Goal: Transaction & Acquisition: Purchase product/service

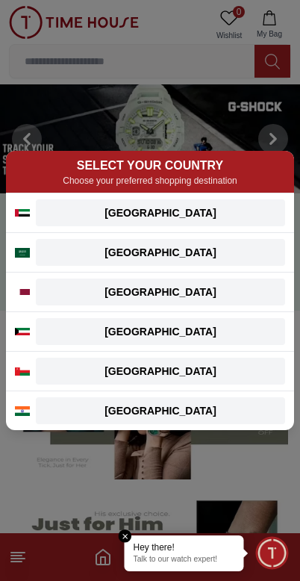
click at [128, 540] on em "Close tooltip" at bounding box center [125, 536] width 13 height 13
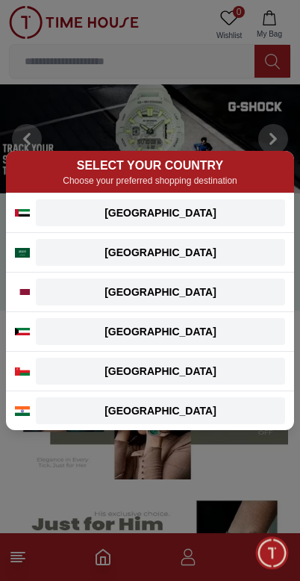
click at [236, 217] on div "[GEOGRAPHIC_DATA]" at bounding box center [161, 213] width 232 height 15
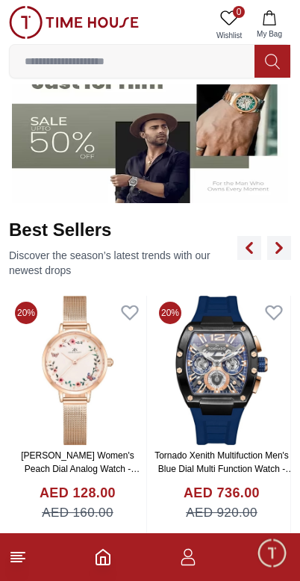
scroll to position [445, 0]
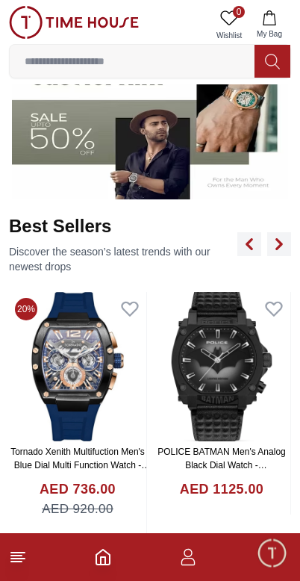
click at [241, 149] on img at bounding box center [150, 123] width 277 height 154
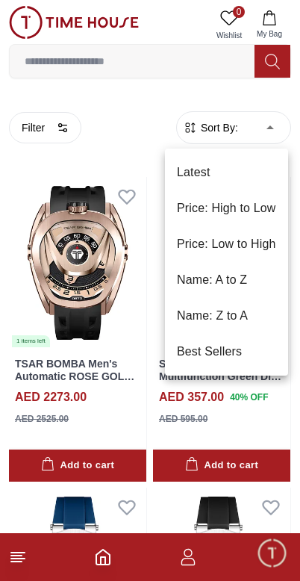
click at [256, 244] on li "Price: Low to High" at bounding box center [226, 244] width 123 height 36
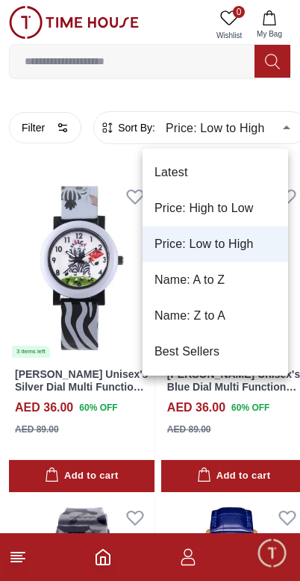
click at [203, 353] on li "Best Sellers" at bounding box center [216, 352] width 146 height 36
type input "*"
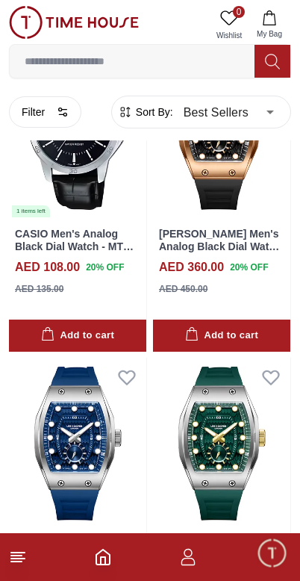
scroll to position [129, 0]
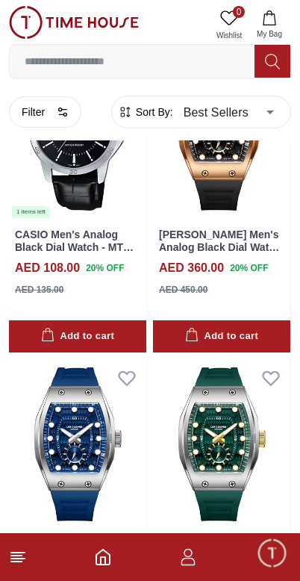
click at [25, 117] on button "Filter" at bounding box center [45, 111] width 72 height 31
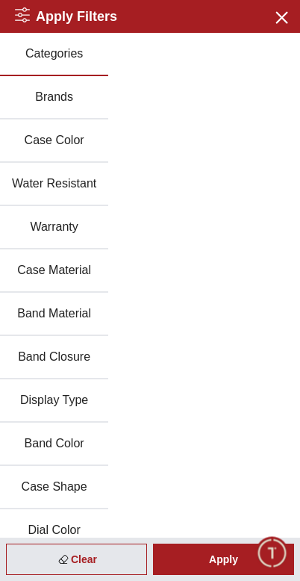
click at [30, 140] on button "Case Color" at bounding box center [54, 141] width 108 height 43
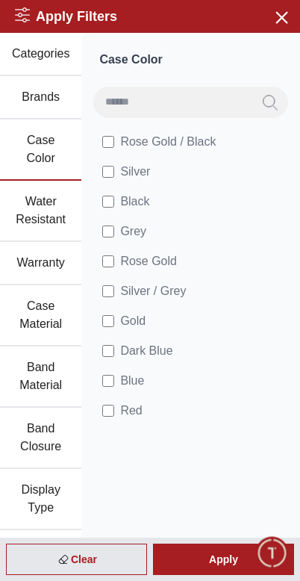
click at [41, 207] on button "Water Resistant" at bounding box center [40, 211] width 81 height 61
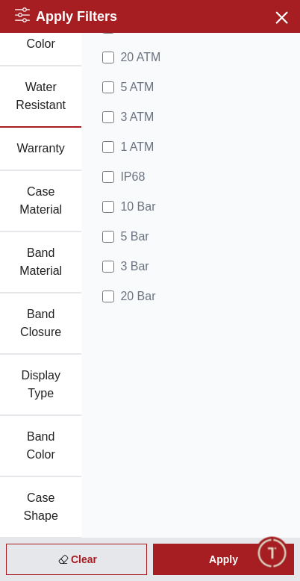
scroll to position [135, 0]
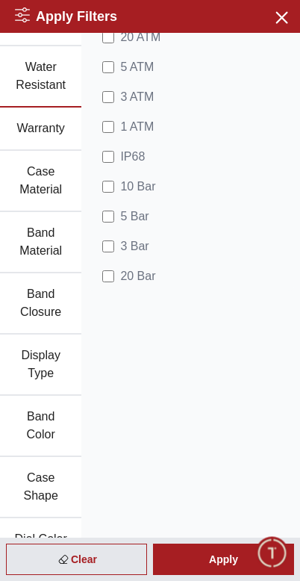
click at [37, 176] on button "Case Material" at bounding box center [40, 181] width 81 height 61
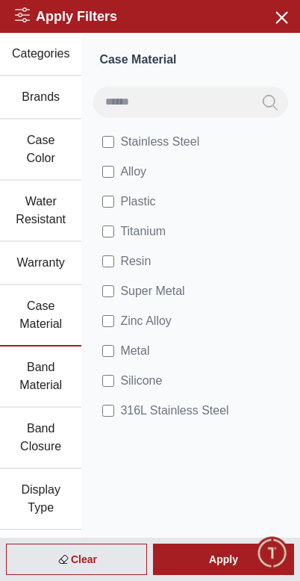
scroll to position [0, 0]
click at [46, 96] on button "Brands" at bounding box center [40, 97] width 81 height 43
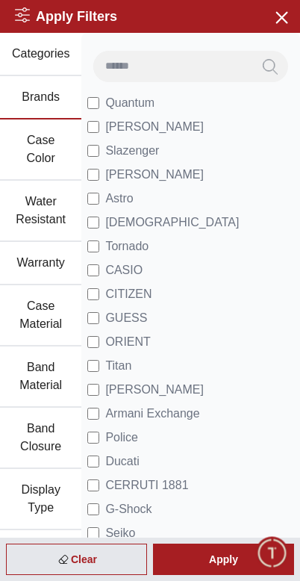
click at [216, 56] on input at bounding box center [172, 66] width 159 height 30
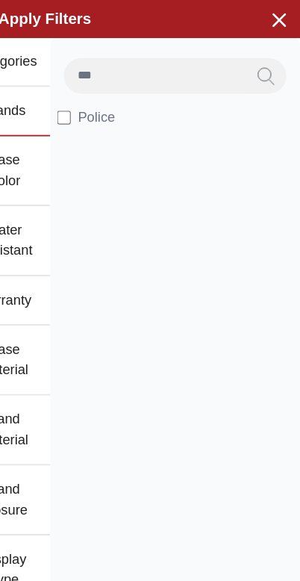
click at [143, 110] on li "Police" at bounding box center [190, 103] width 207 height 24
click at [174, 68] on input "***" at bounding box center [172, 66] width 159 height 30
type input "*"
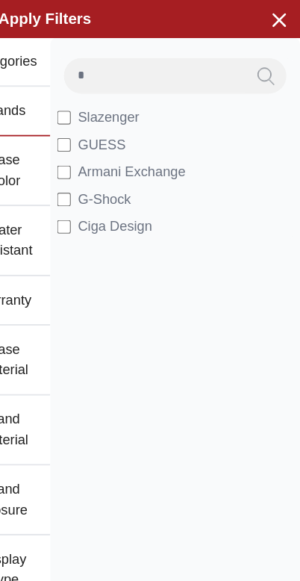
type input "*"
click at [165, 72] on input "*" at bounding box center [172, 66] width 159 height 30
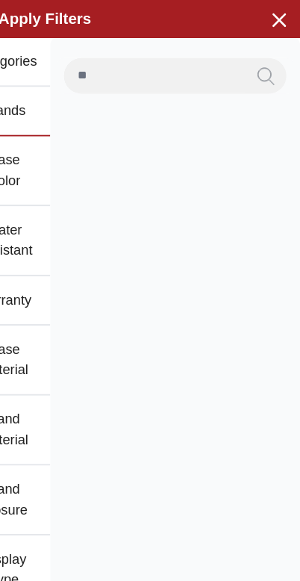
type input "*"
click at [139, 59] on input "***" at bounding box center [172, 66] width 159 height 30
type input "*"
click at [135, 64] on input "***" at bounding box center [172, 66] width 159 height 30
type input "*"
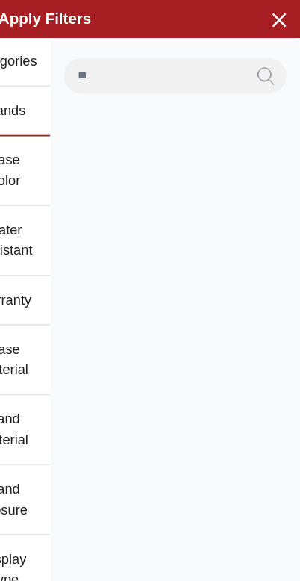
type input "*"
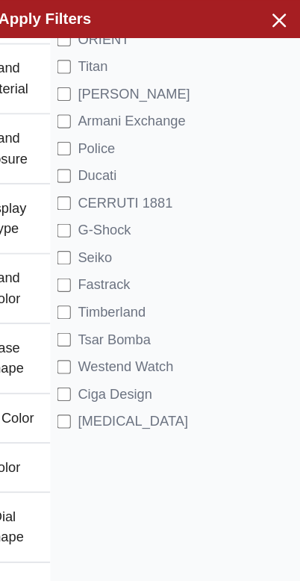
scroll to position [308, 0]
click at [105, 223] on span "Seiko" at bounding box center [120, 226] width 30 height 18
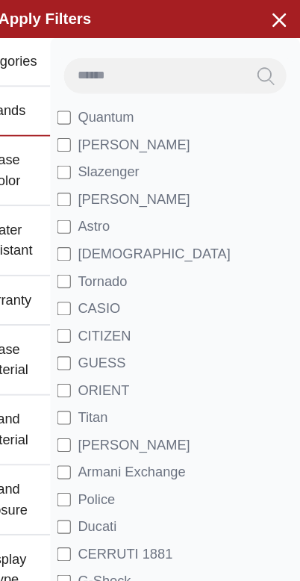
click at [272, 18] on icon "button" at bounding box center [281, 16] width 19 height 19
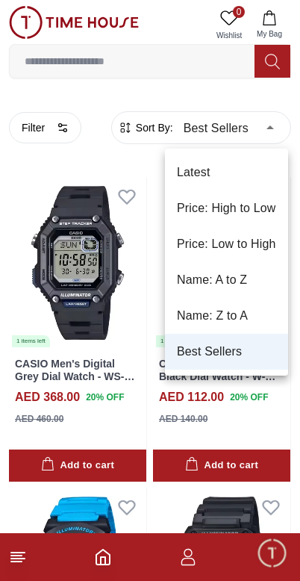
click at [247, 129] on div at bounding box center [150, 290] width 300 height 581
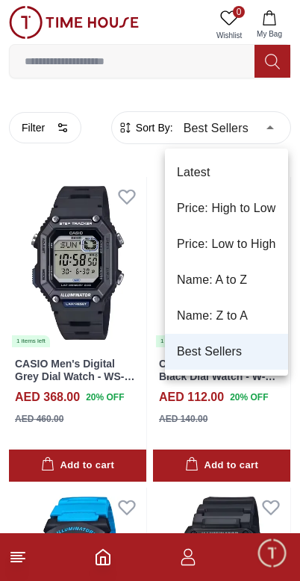
click at [224, 155] on li "Latest" at bounding box center [226, 173] width 123 height 36
type input "*"
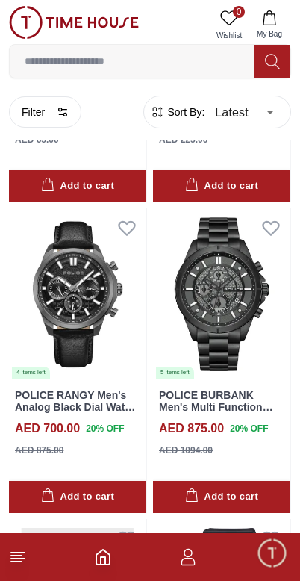
scroll to position [2770, 0]
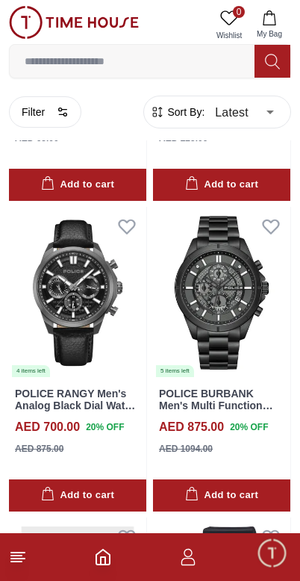
click at [224, 276] on img at bounding box center [222, 293] width 138 height 172
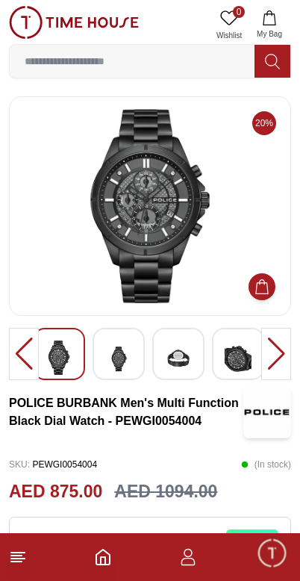
click at [108, 348] on img at bounding box center [118, 359] width 27 height 37
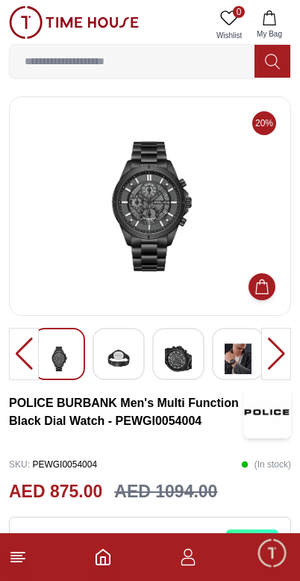
click at [129, 341] on img at bounding box center [118, 359] width 27 height 37
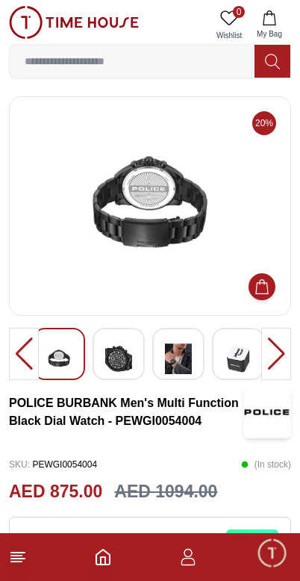
click at [132, 352] on img at bounding box center [118, 359] width 27 height 37
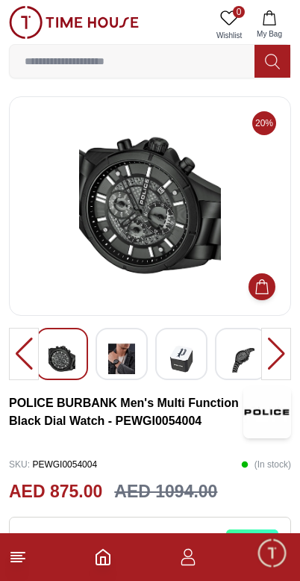
click at [128, 360] on img at bounding box center [121, 359] width 27 height 37
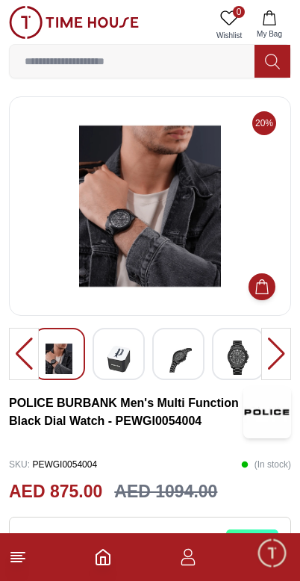
click at [124, 345] on img at bounding box center [118, 359] width 27 height 37
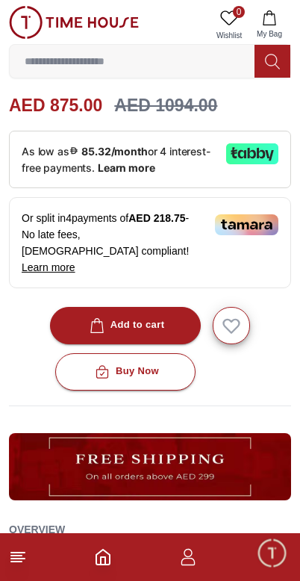
scroll to position [387, 0]
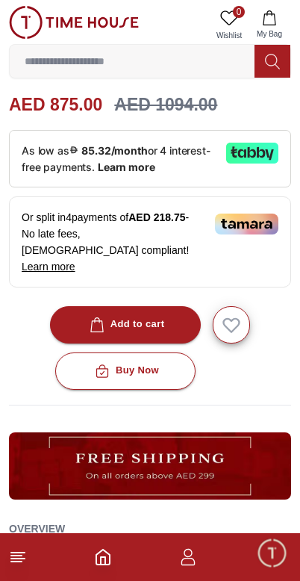
click at [150, 316] on div "Add to cart" at bounding box center [126, 324] width 78 height 17
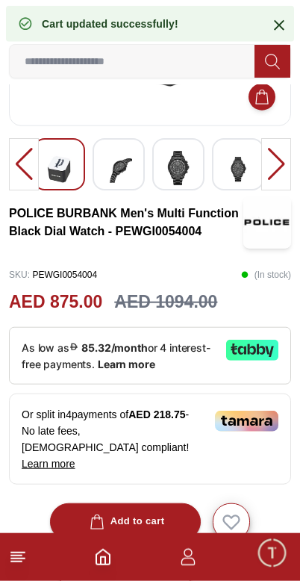
scroll to position [0, 0]
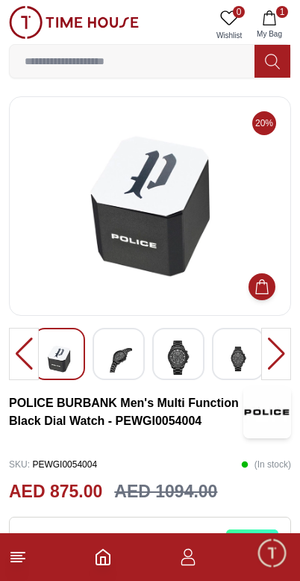
click at [279, 30] on span "My Bag" at bounding box center [269, 33] width 37 height 11
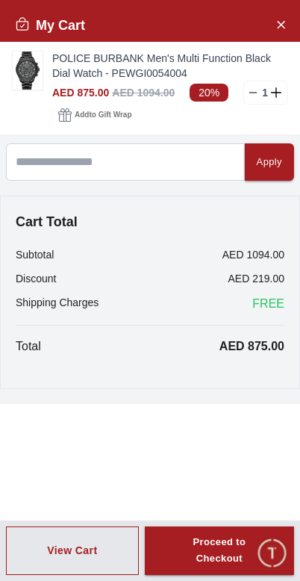
click at [288, 24] on button "Close Account" at bounding box center [281, 24] width 24 height 24
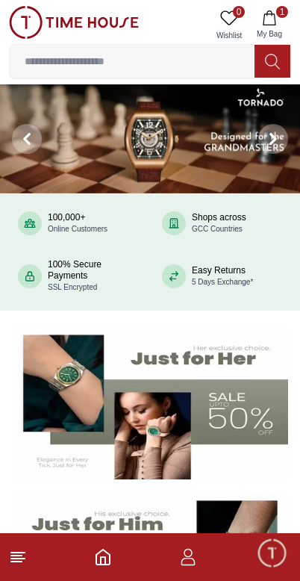
click at [226, 173] on img at bounding box center [150, 138] width 300 height 109
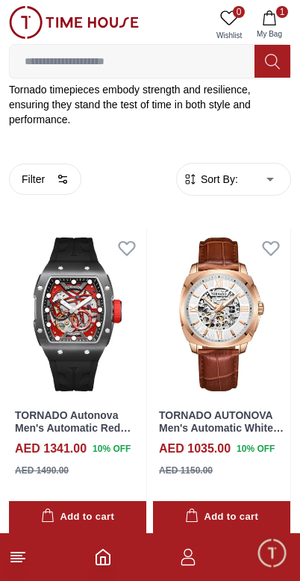
scroll to position [359, 0]
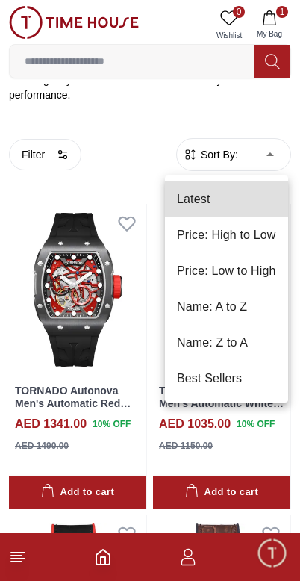
click at [229, 371] on li "Best Sellers" at bounding box center [226, 379] width 123 height 36
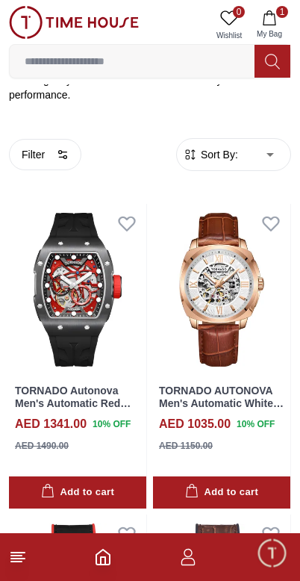
type input "*"
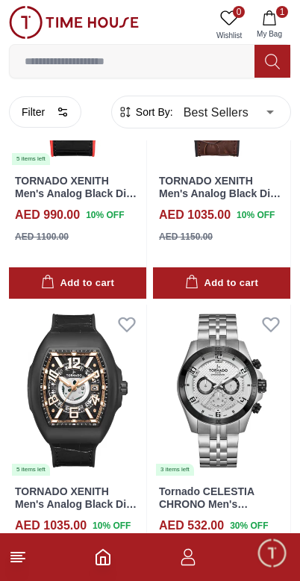
scroll to position [882, 0]
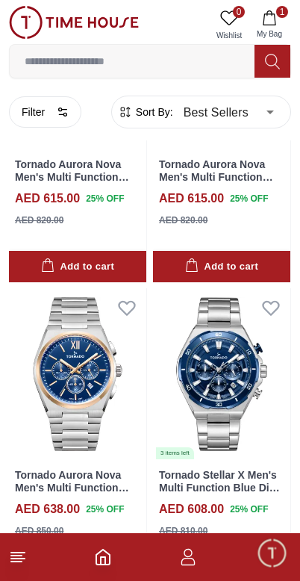
scroll to position [2451, 0]
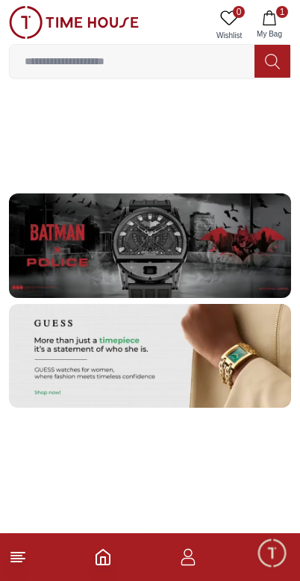
scroll to position [3055, 0]
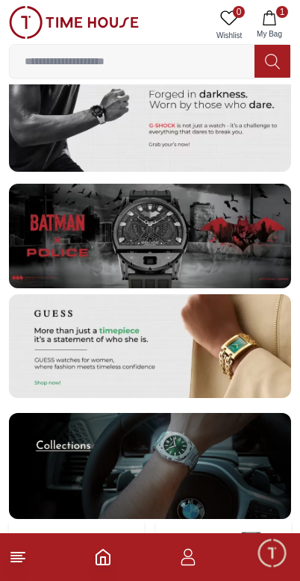
click at [238, 223] on img at bounding box center [150, 236] width 282 height 105
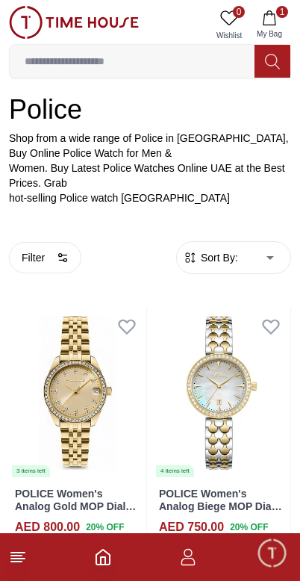
scroll to position [235, 0]
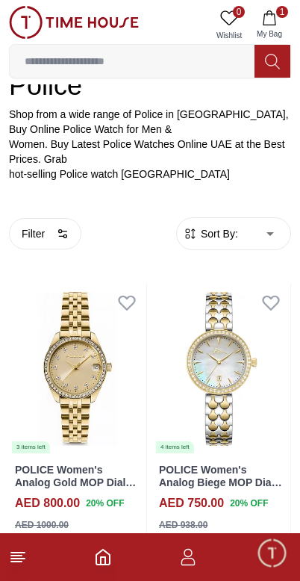
click at [236, 226] on span "Sort By:" at bounding box center [218, 233] width 40 height 15
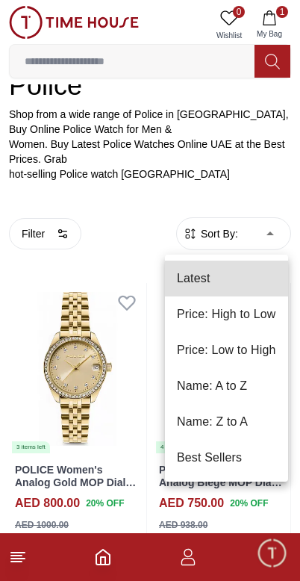
click at [237, 462] on li "Best Sellers" at bounding box center [226, 458] width 123 height 36
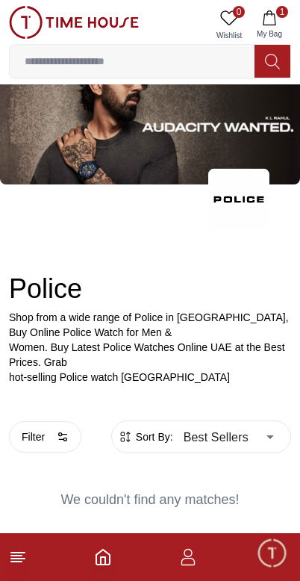
type input "*"
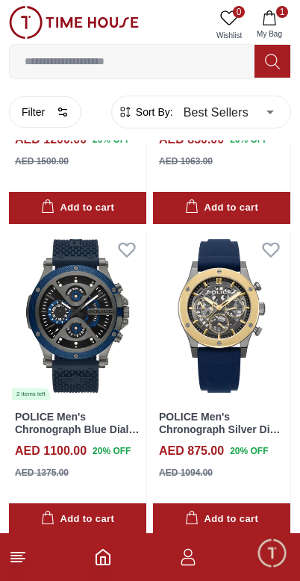
scroll to position [3397, 0]
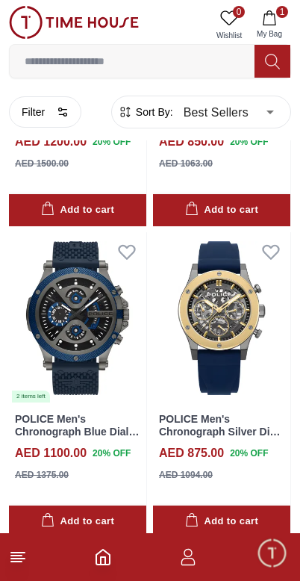
click at [49, 90] on div "Filter Sort By: Best Sellers * ​" at bounding box center [150, 112] width 282 height 57
click at [49, 107] on button "Filter" at bounding box center [45, 111] width 72 height 31
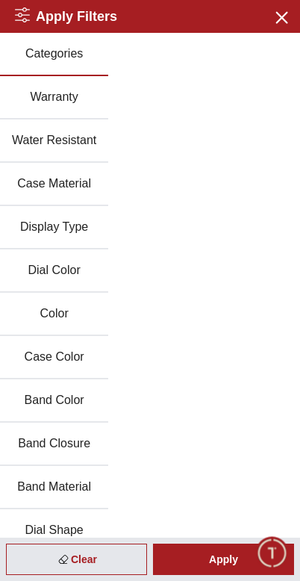
click at [67, 227] on button "Display Type" at bounding box center [54, 227] width 108 height 43
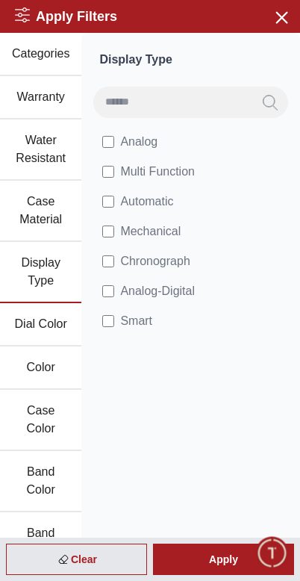
click at [120, 291] on span "Analog-Digital" at bounding box center [157, 291] width 75 height 18
click at [117, 256] on label "Chronograph" at bounding box center [148, 262] width 93 height 18
click at [46, 318] on button "Dial Color" at bounding box center [40, 324] width 81 height 43
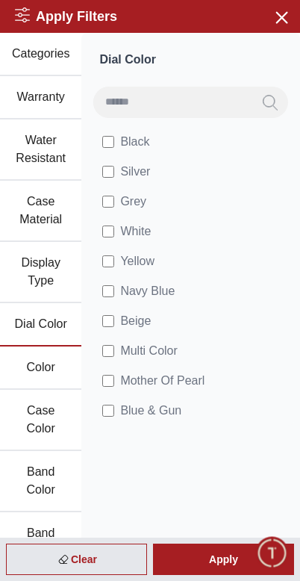
click at [53, 214] on button "Case Material" at bounding box center [40, 211] width 81 height 61
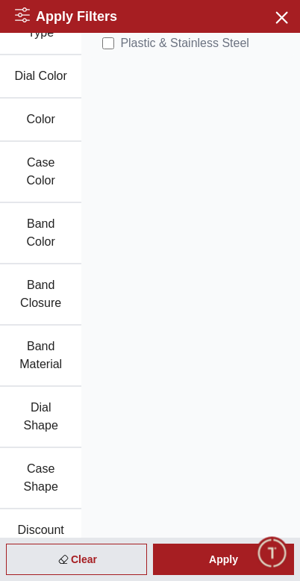
scroll to position [260, 0]
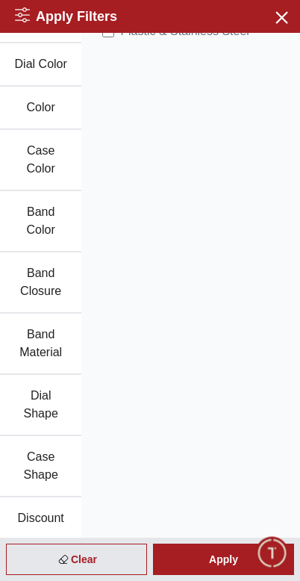
click at [55, 225] on button "Band Color" at bounding box center [40, 221] width 81 height 61
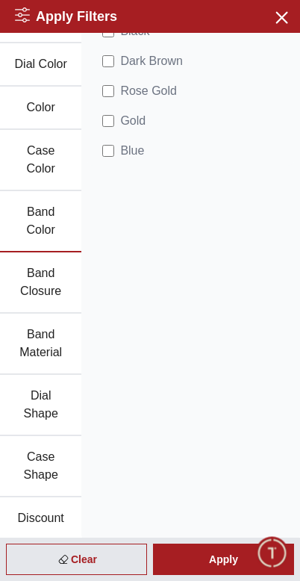
click at [50, 339] on button "Band Material" at bounding box center [40, 344] width 81 height 61
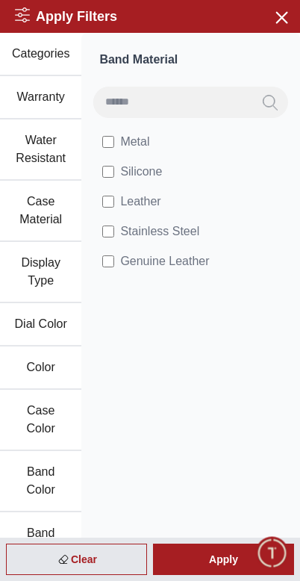
scroll to position [0, 0]
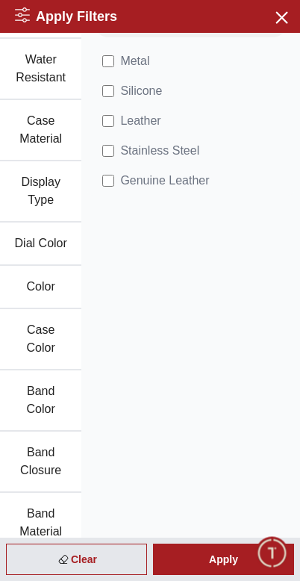
scroll to position [76, 0]
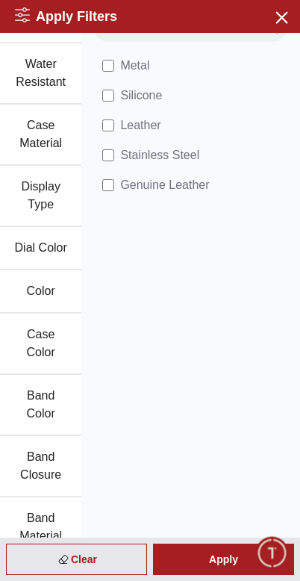
click at [52, 150] on button "Case Material" at bounding box center [40, 135] width 81 height 61
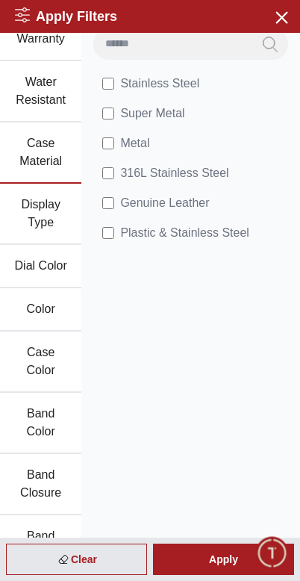
scroll to position [56, 0]
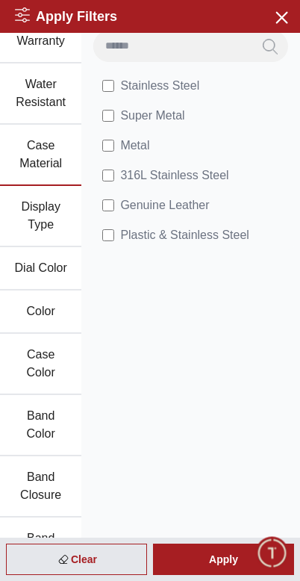
click at [118, 232] on label "Plastic & Stainless Steel" at bounding box center [178, 235] width 153 height 18
click at [243, 548] on div "Apply" at bounding box center [223, 559] width 141 height 31
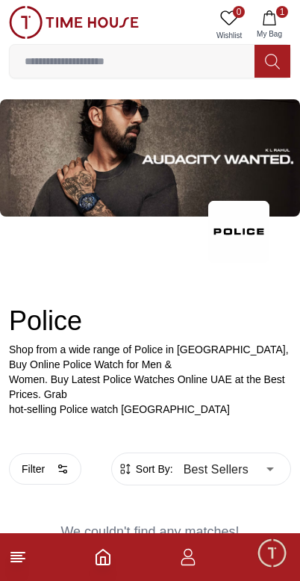
click at [39, 483] on button "Filter" at bounding box center [45, 469] width 72 height 31
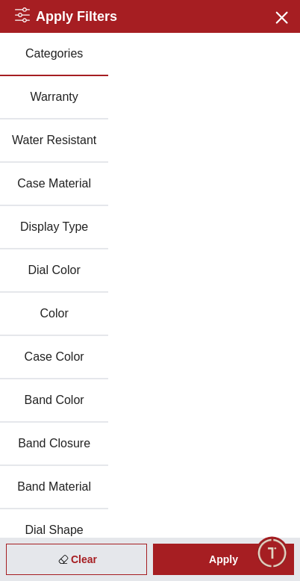
click at [63, 99] on button "Warranty" at bounding box center [54, 97] width 108 height 43
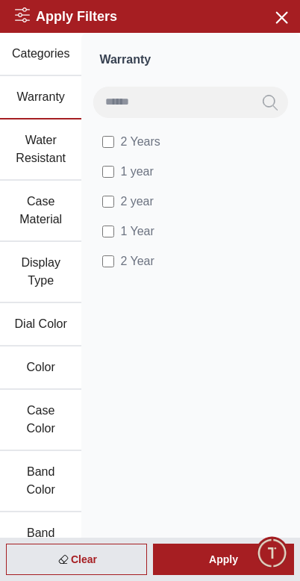
click at [45, 152] on button "Water Resistant" at bounding box center [40, 150] width 81 height 61
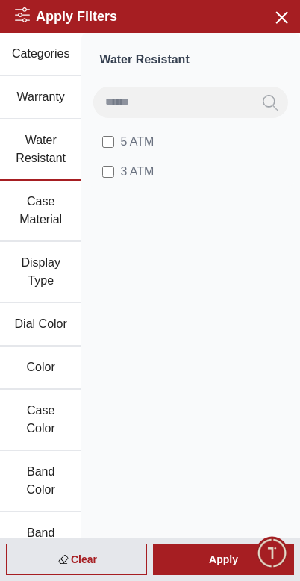
click at [46, 203] on button "Case Material" at bounding box center [40, 211] width 81 height 61
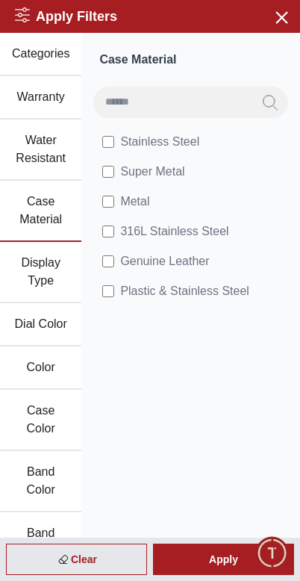
click at [47, 259] on button "Display Type" at bounding box center [40, 272] width 81 height 61
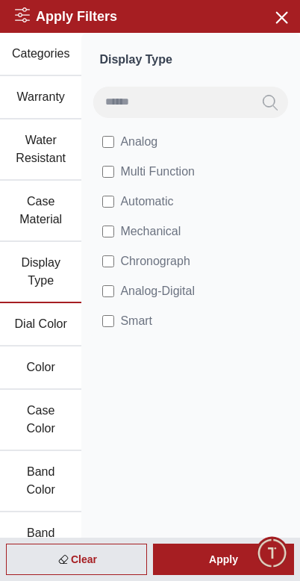
click at [228, 557] on div "Apply" at bounding box center [223, 559] width 141 height 31
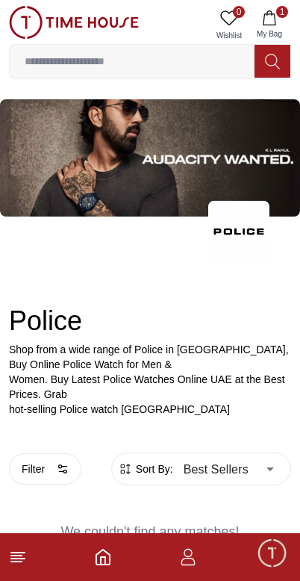
click at [191, 553] on icon "button" at bounding box center [188, 558] width 18 height 18
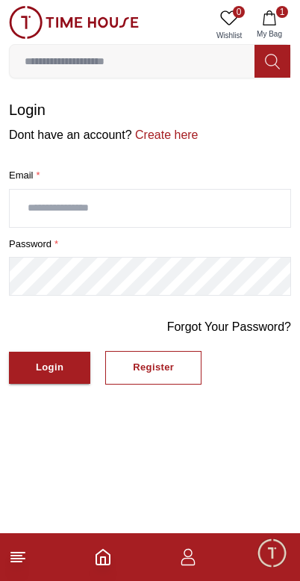
click at [105, 564] on polyline "Home" at bounding box center [103, 561] width 4 height 7
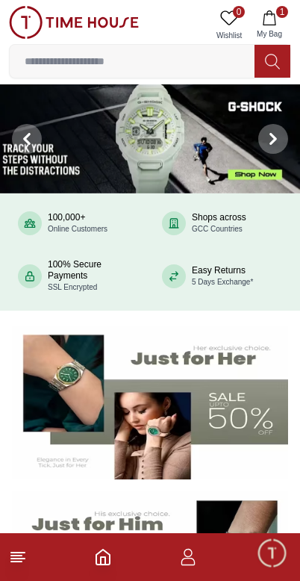
click at [272, 549] on span "Minimize live chat window" at bounding box center [271, 552] width 43 height 43
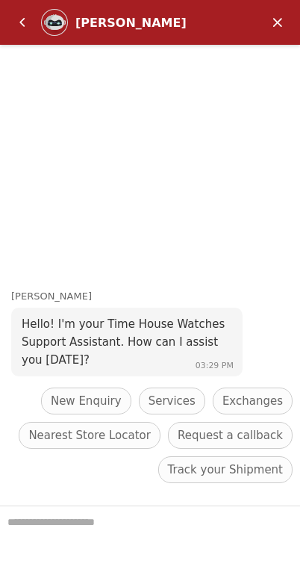
click at [273, 25] on em "Minimize" at bounding box center [278, 22] width 30 height 30
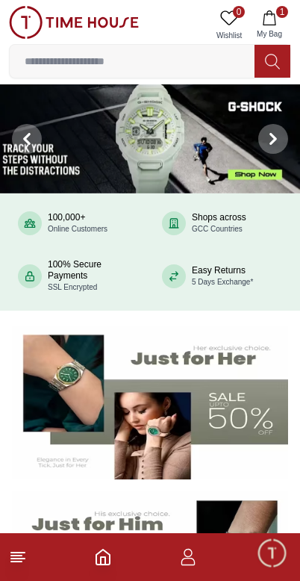
click at [24, 559] on line at bounding box center [17, 559] width 13 height 0
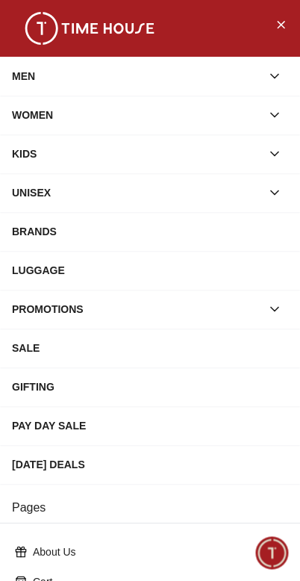
click at [266, 67] on button "button" at bounding box center [275, 76] width 27 height 27
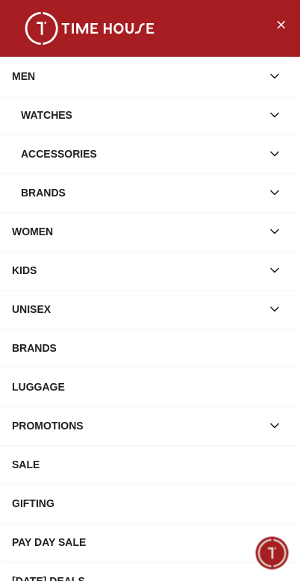
click at [265, 107] on button "button" at bounding box center [275, 115] width 27 height 27
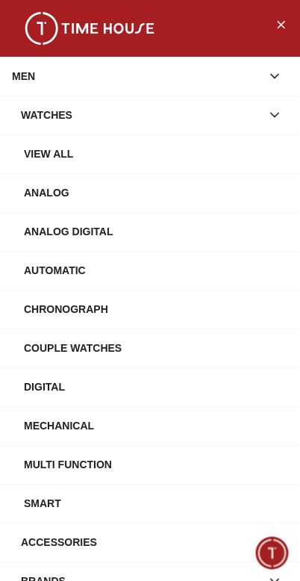
click at [283, 84] on button "button" at bounding box center [275, 76] width 27 height 27
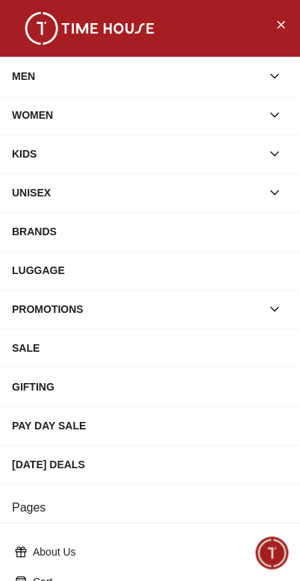
click at [291, 25] on button "Close Menu" at bounding box center [281, 24] width 24 height 24
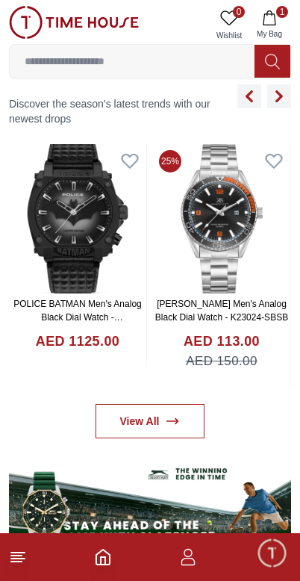
scroll to position [582, 0]
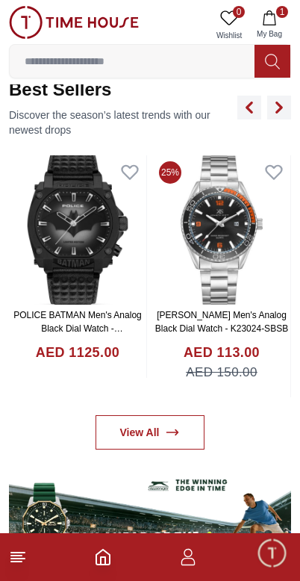
click at [86, 244] on img at bounding box center [78, 229] width 138 height 149
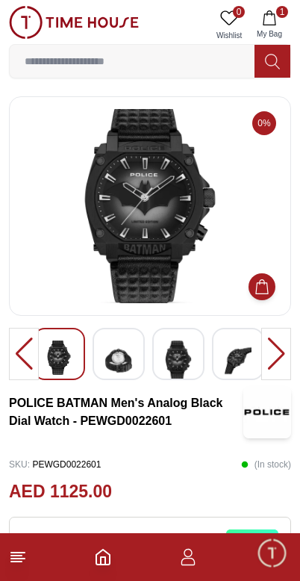
click at [96, 558] on icon "Home" at bounding box center [102, 557] width 13 height 15
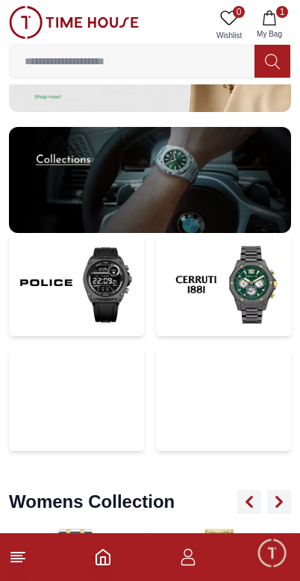
scroll to position [3380, 0]
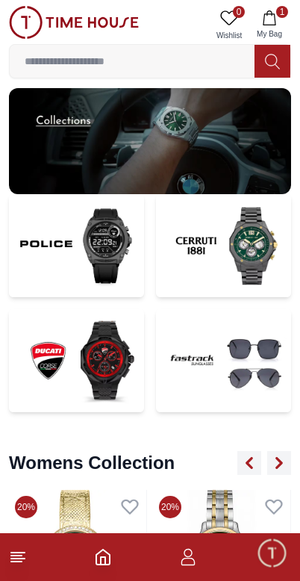
click at [92, 345] on img at bounding box center [76, 360] width 135 height 103
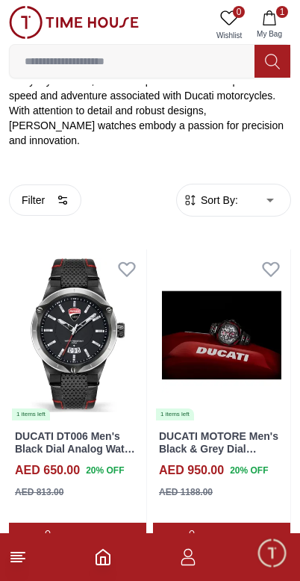
scroll to position [302, 0]
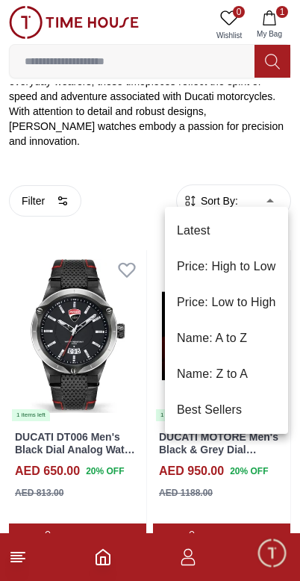
click at [222, 265] on li "Price: High to Low" at bounding box center [226, 267] width 123 height 36
type input "*"
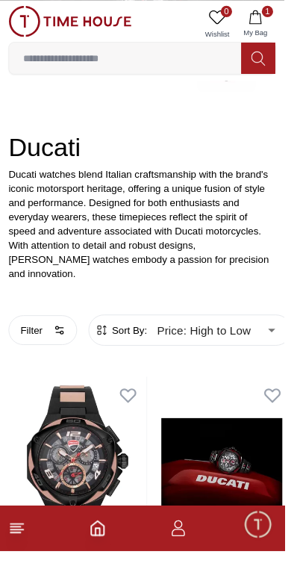
scroll to position [153, 0]
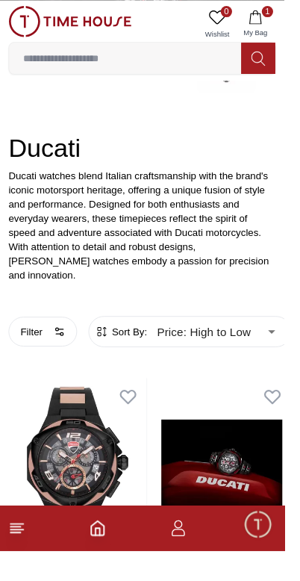
click at [220, 481] on img at bounding box center [234, 490] width 146 height 182
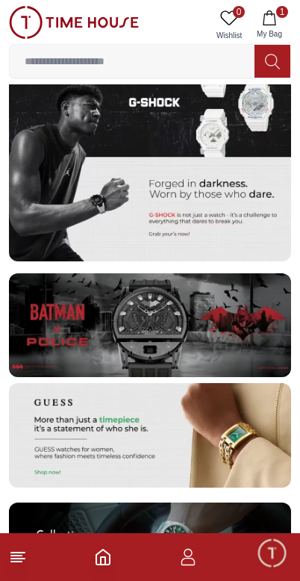
scroll to position [2955, 0]
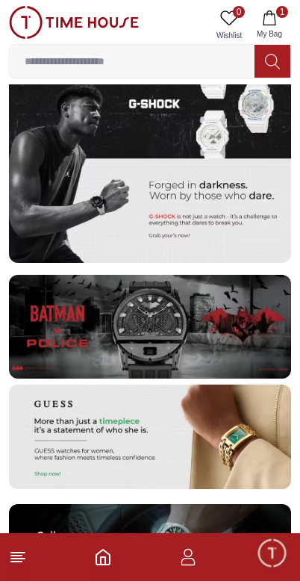
click at [147, 321] on img at bounding box center [150, 327] width 282 height 105
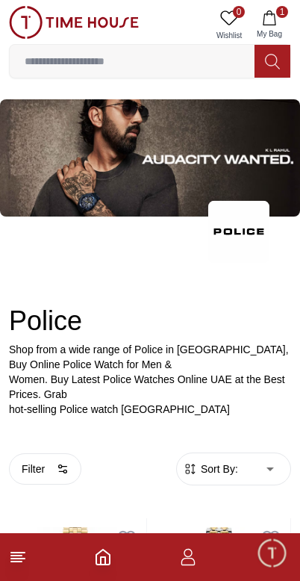
click at [184, 70] on input at bounding box center [132, 61] width 245 height 30
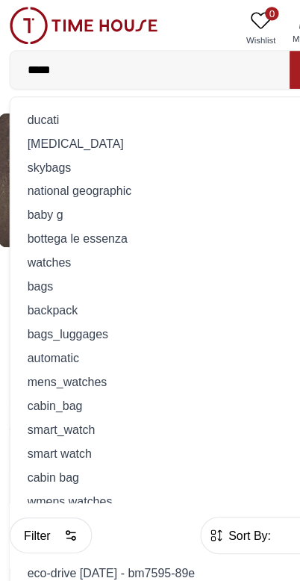
type input "******"
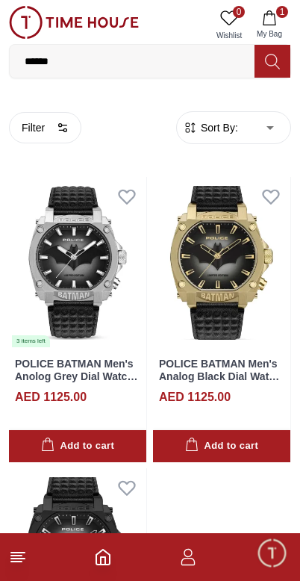
click at [193, 57] on input "******" at bounding box center [132, 61] width 245 height 30
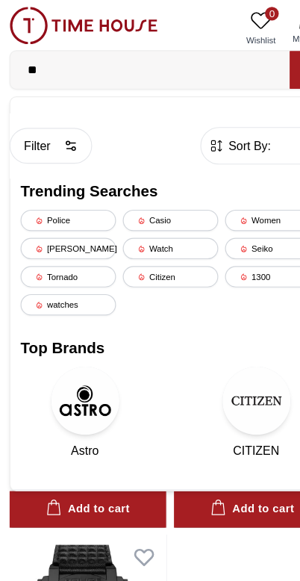
type input "*"
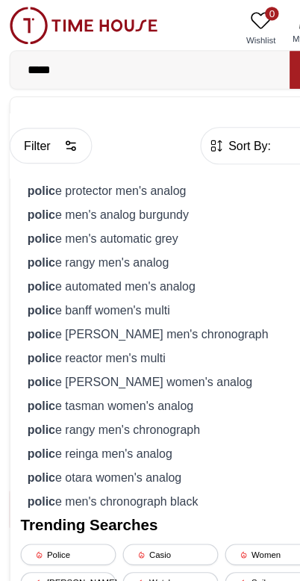
type input "******"
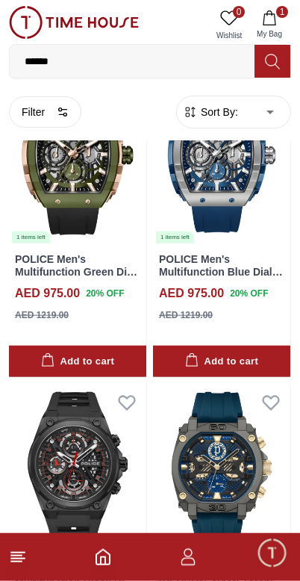
scroll to position [5061, 0]
